Goal: Complete application form

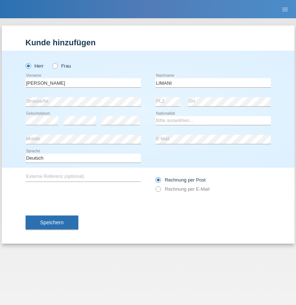
type input "LIMANI"
select select "RS"
select select "C"
select select "12"
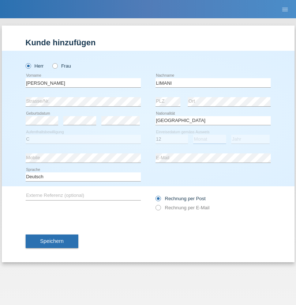
select select "07"
select select "1998"
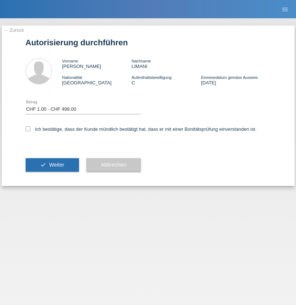
select select "1"
checkbox input "true"
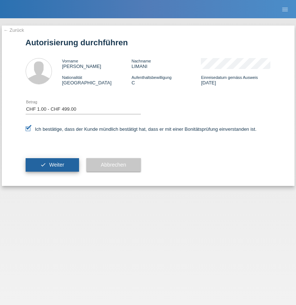
click at [52, 165] on span "Weiter" at bounding box center [56, 165] width 15 height 6
